Goal: Task Accomplishment & Management: Manage account settings

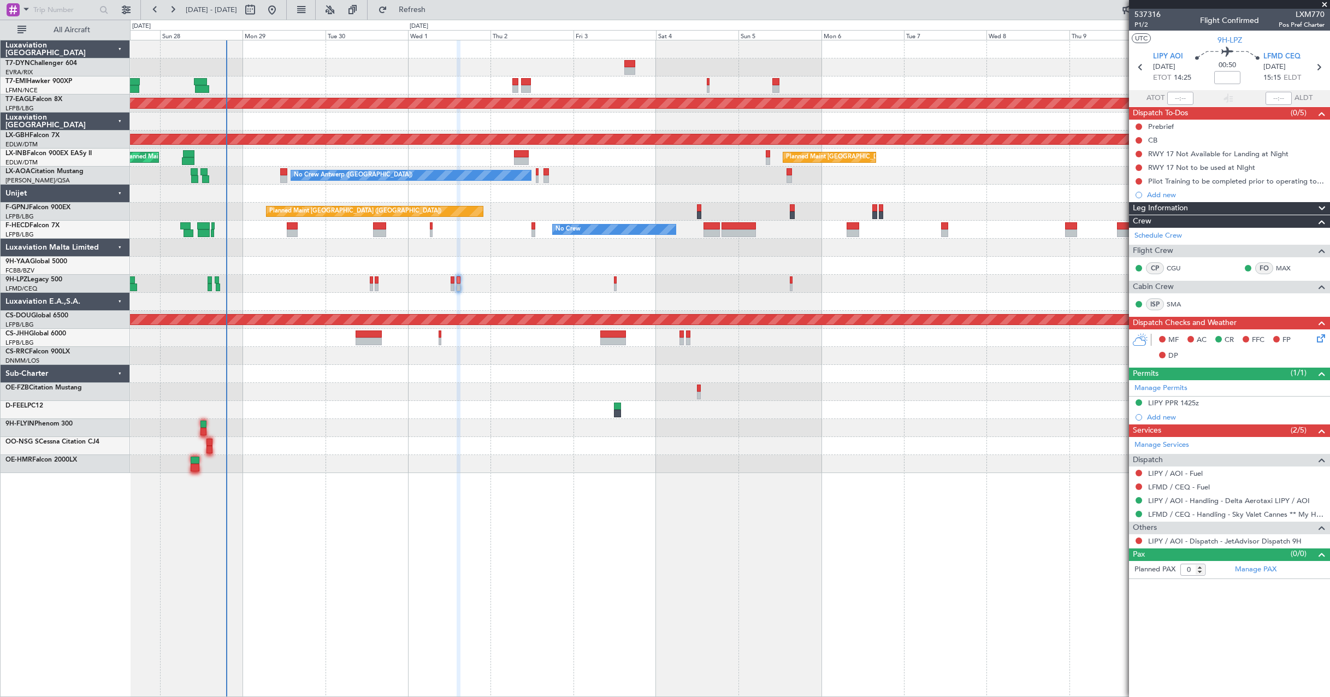
click at [730, 398] on div at bounding box center [730, 392] width 1200 height 18
click at [435, 9] on span "Refresh" at bounding box center [413, 10] width 46 height 8
click at [439, 4] on button "Refresh" at bounding box center [406, 9] width 66 height 17
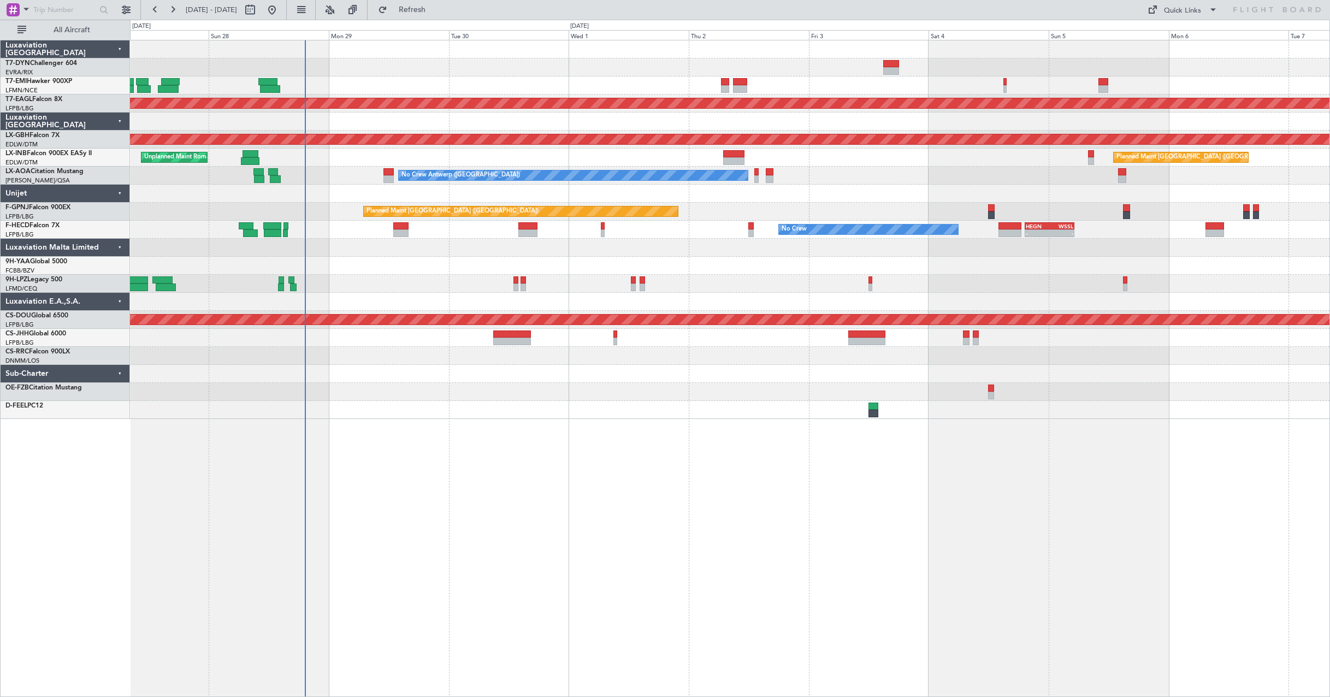
click at [584, 454] on div "Planned Maint Dubai (Al Maktoum Intl) Planned Maint Nurnberg Unplanned Maint [G…" at bounding box center [730, 368] width 1200 height 657
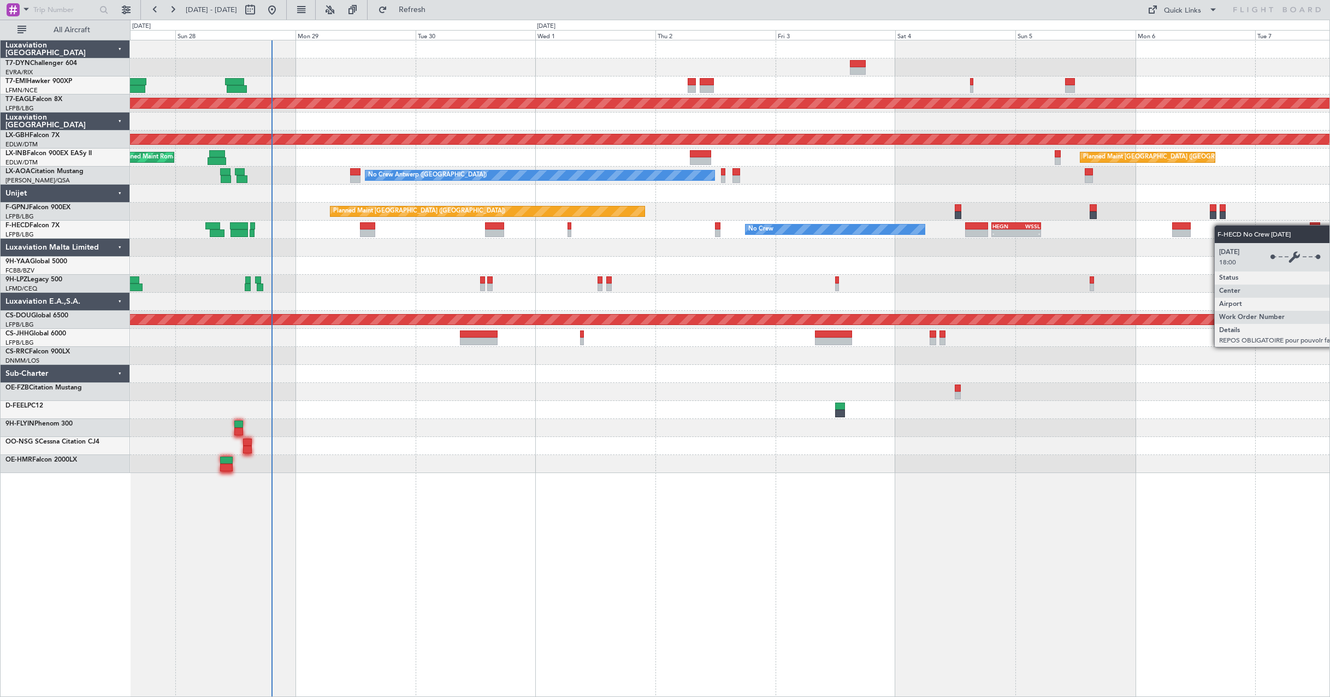
click at [912, 229] on div "Planned Maint Dubai (Al Maktoum Intl) Planned Maint Nurnberg Unplanned Maint [G…" at bounding box center [730, 256] width 1200 height 433
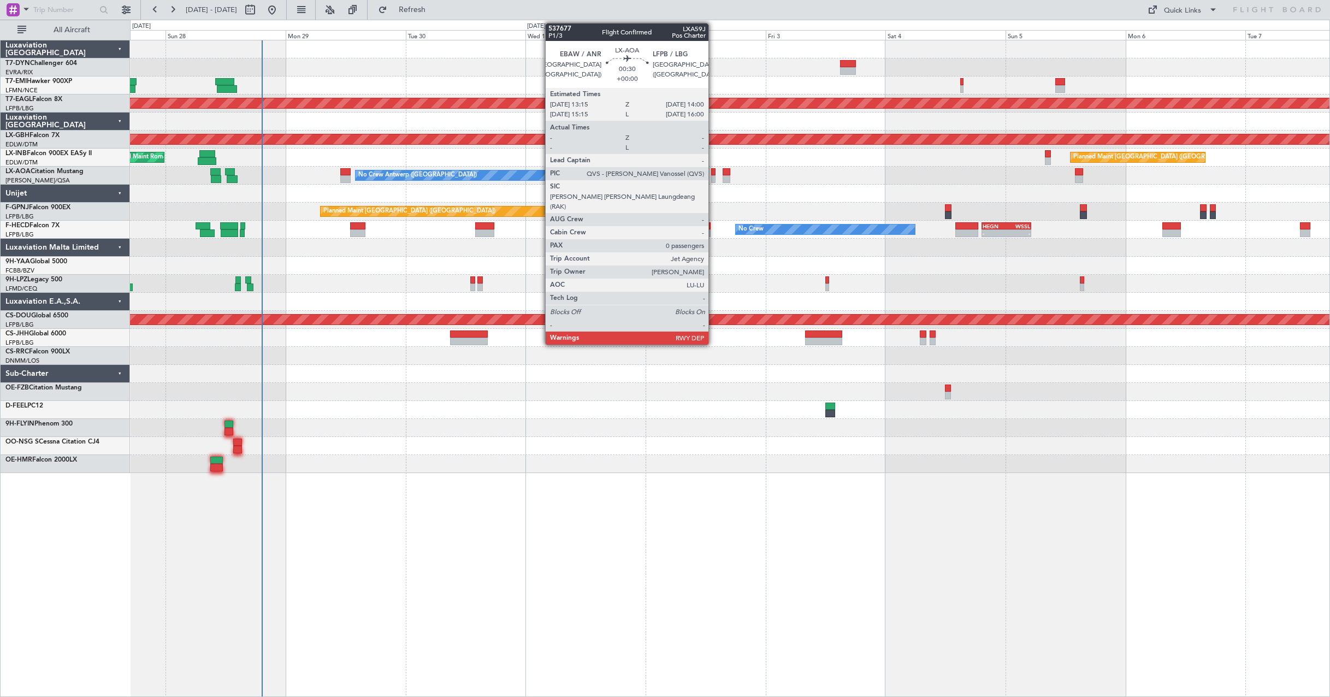
click at [714, 173] on div at bounding box center [713, 172] width 4 height 8
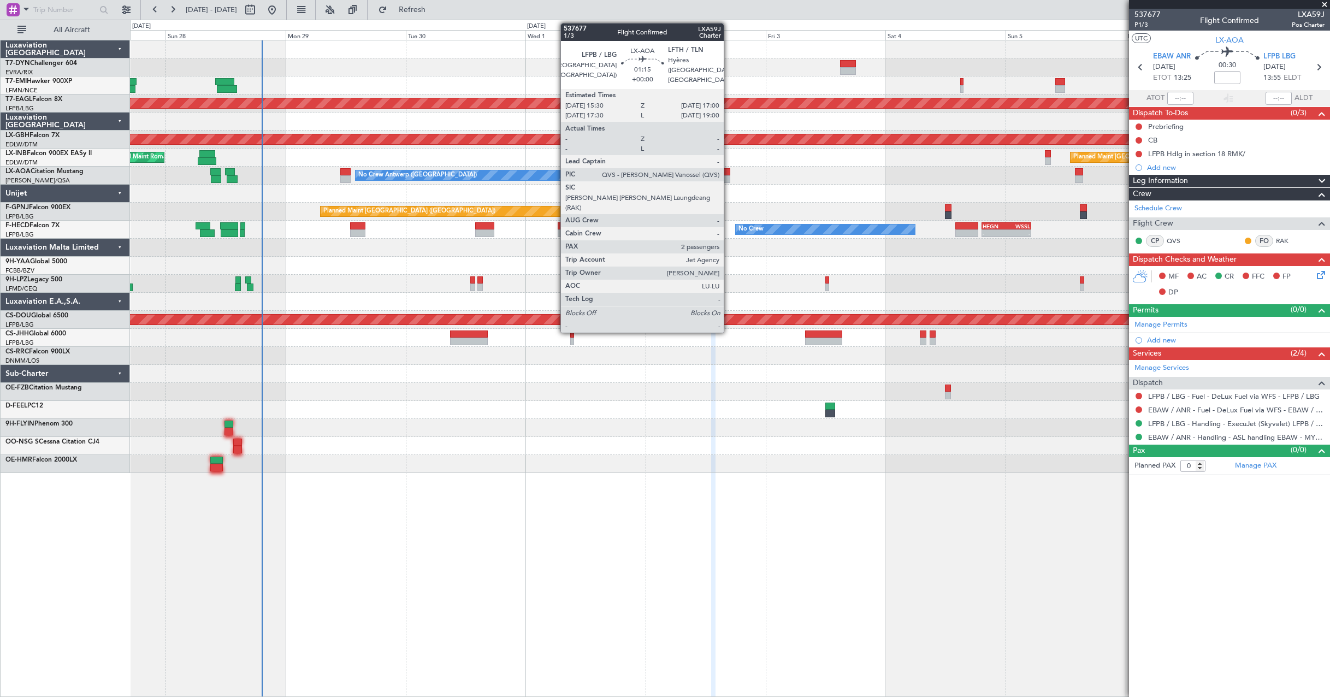
click at [729, 172] on div at bounding box center [727, 172] width 8 height 8
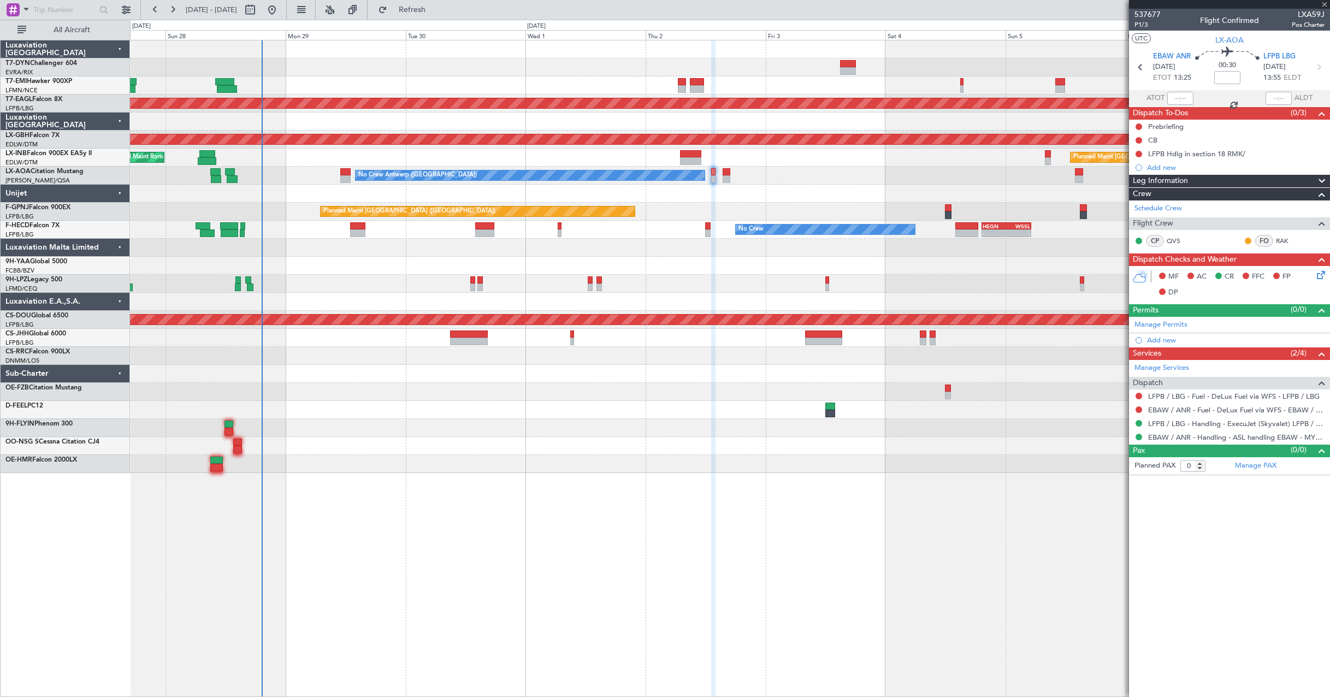
type input "2"
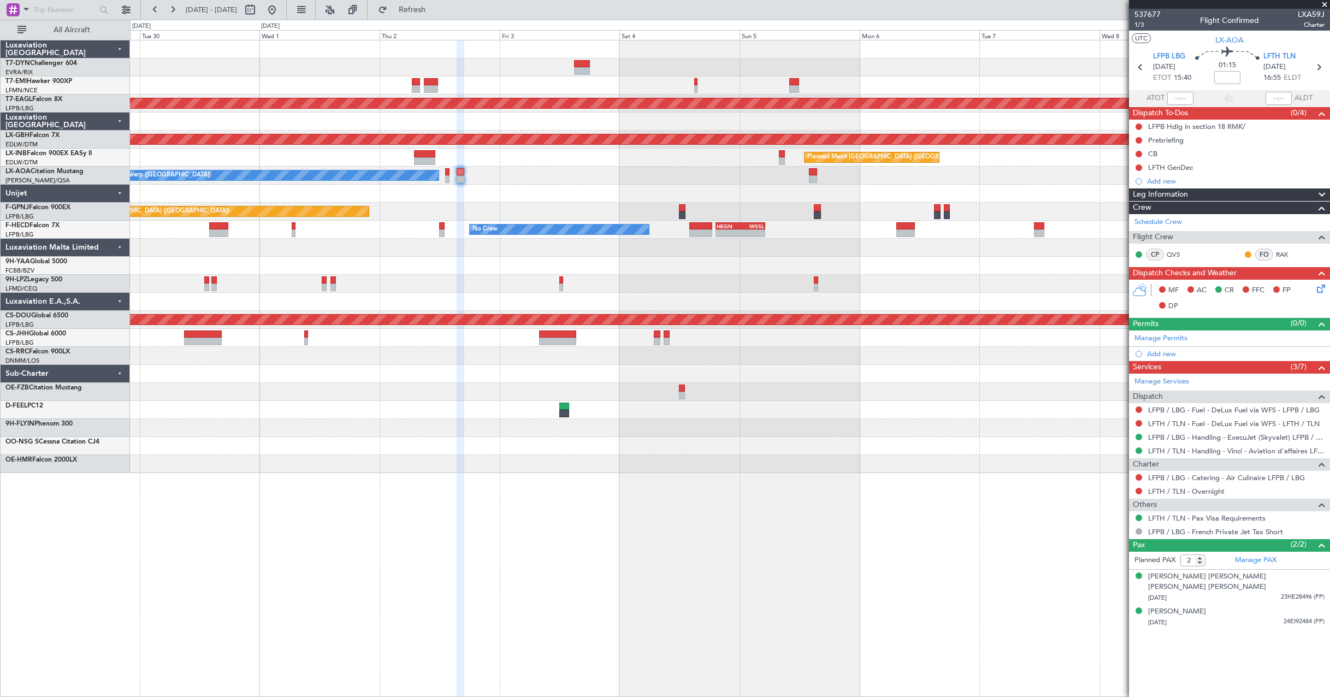
click at [755, 207] on div "Planned Maint Dubai (Al Maktoum Intl) Planned Maint Nurnberg Planned Maint Lond…" at bounding box center [730, 256] width 1200 height 433
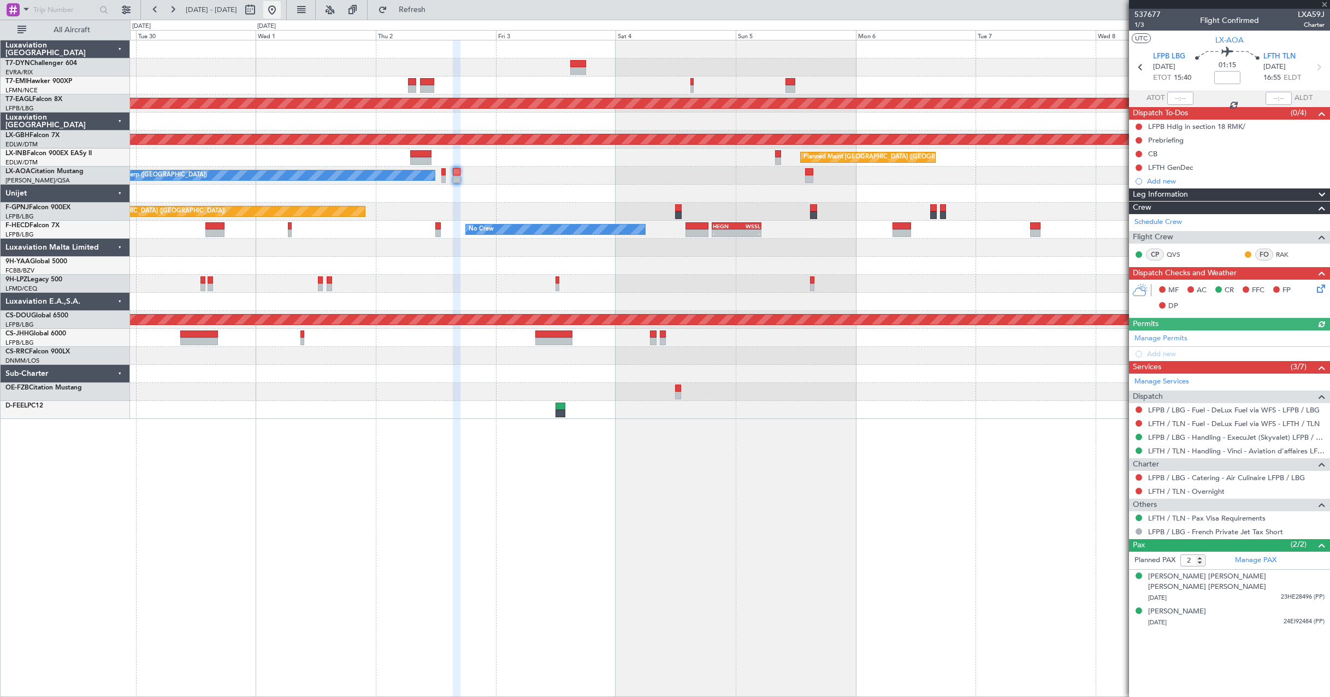
click at [281, 7] on button at bounding box center [271, 9] width 17 height 17
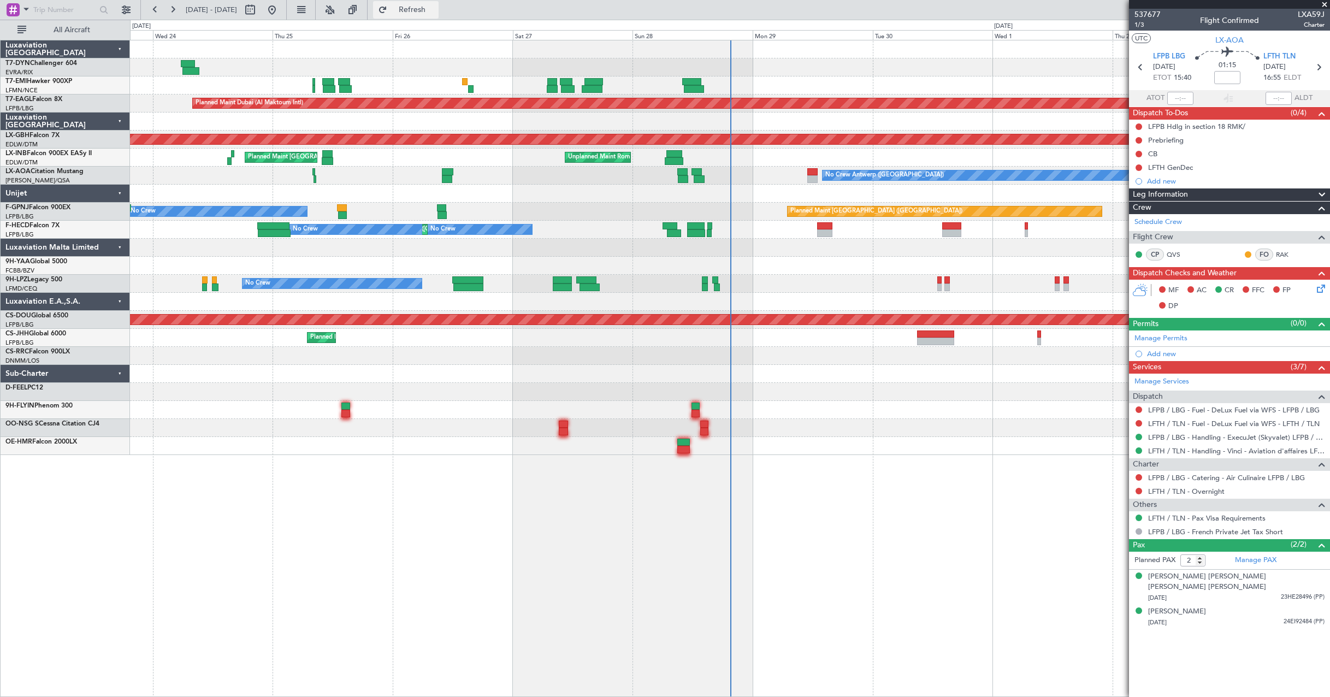
click at [421, 9] on button "Refresh" at bounding box center [406, 9] width 66 height 17
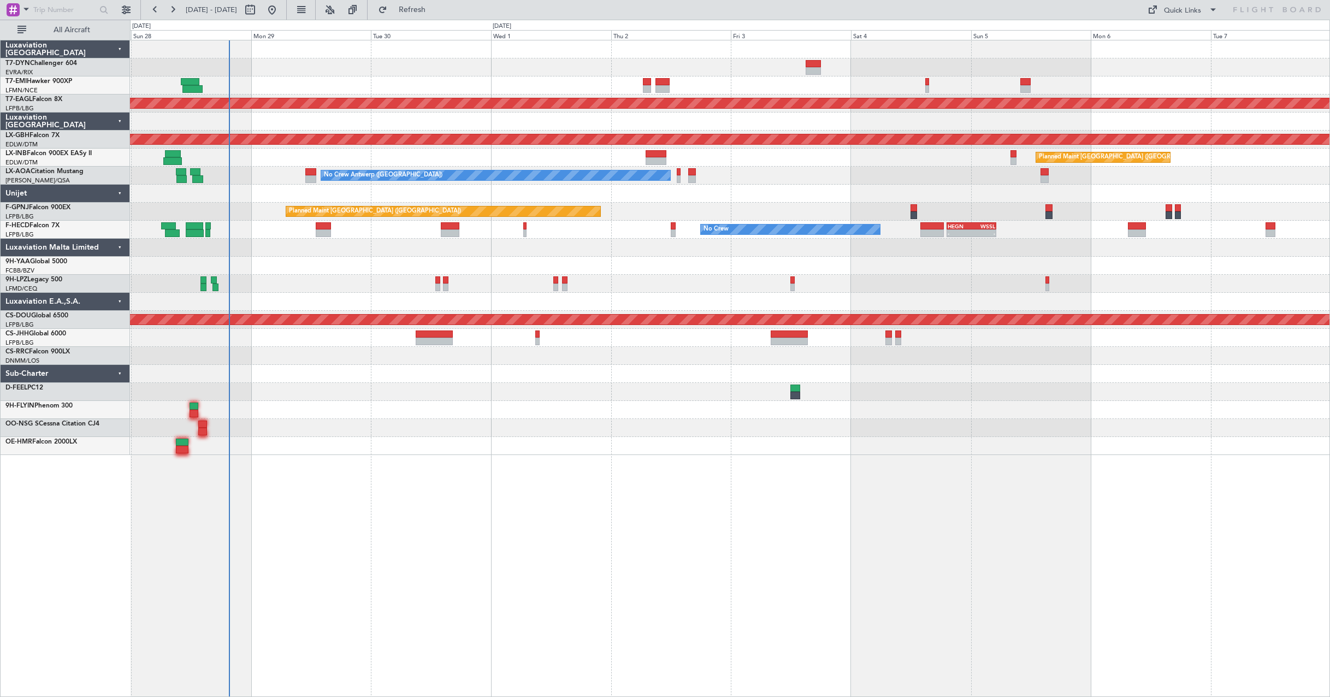
click at [485, 459] on div "Planned Maint Dubai (Al Maktoum Intl) Planned Maint Nurnberg Planned Maint [GEO…" at bounding box center [730, 368] width 1200 height 657
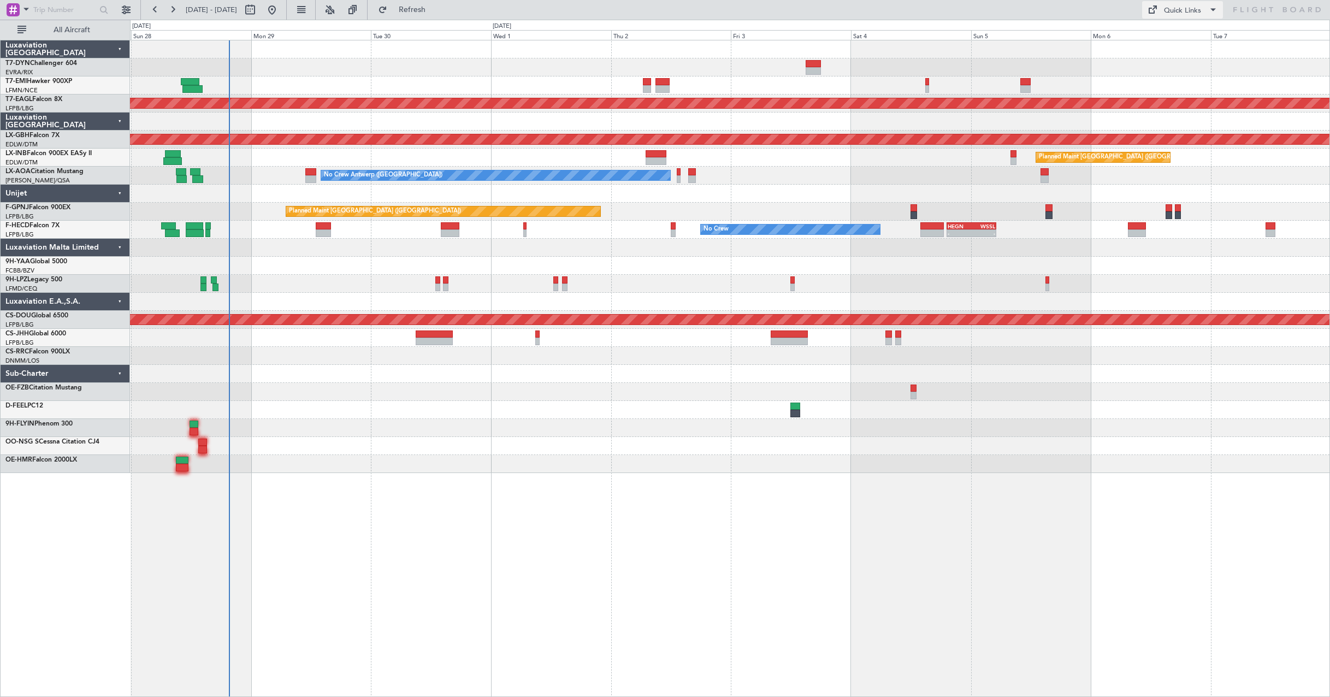
click at [1175, 12] on div "Quick Links" at bounding box center [1182, 10] width 37 height 11
click at [1191, 31] on button "Trip Builder" at bounding box center [1183, 36] width 82 height 26
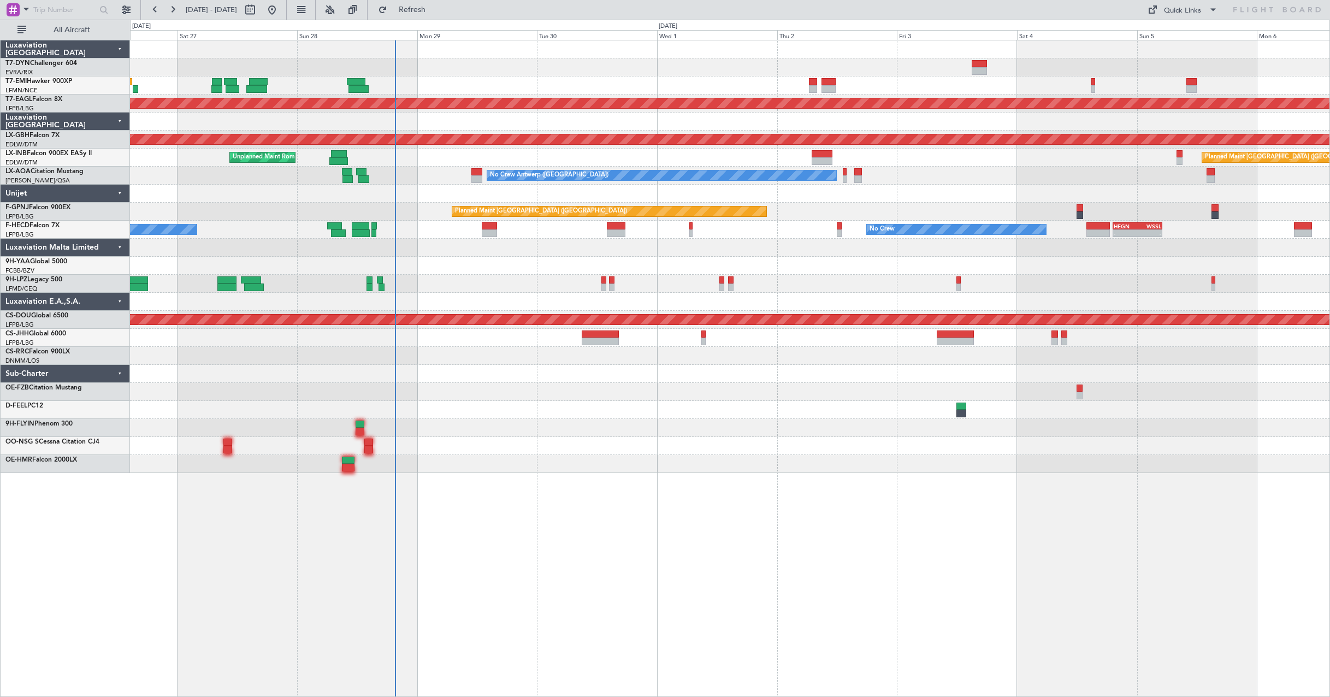
click at [388, 274] on div "Planned Maint Dubai (Al Maktoum Intl) Planned Maint Nurnberg Planned Maint [GEO…" at bounding box center [730, 256] width 1200 height 433
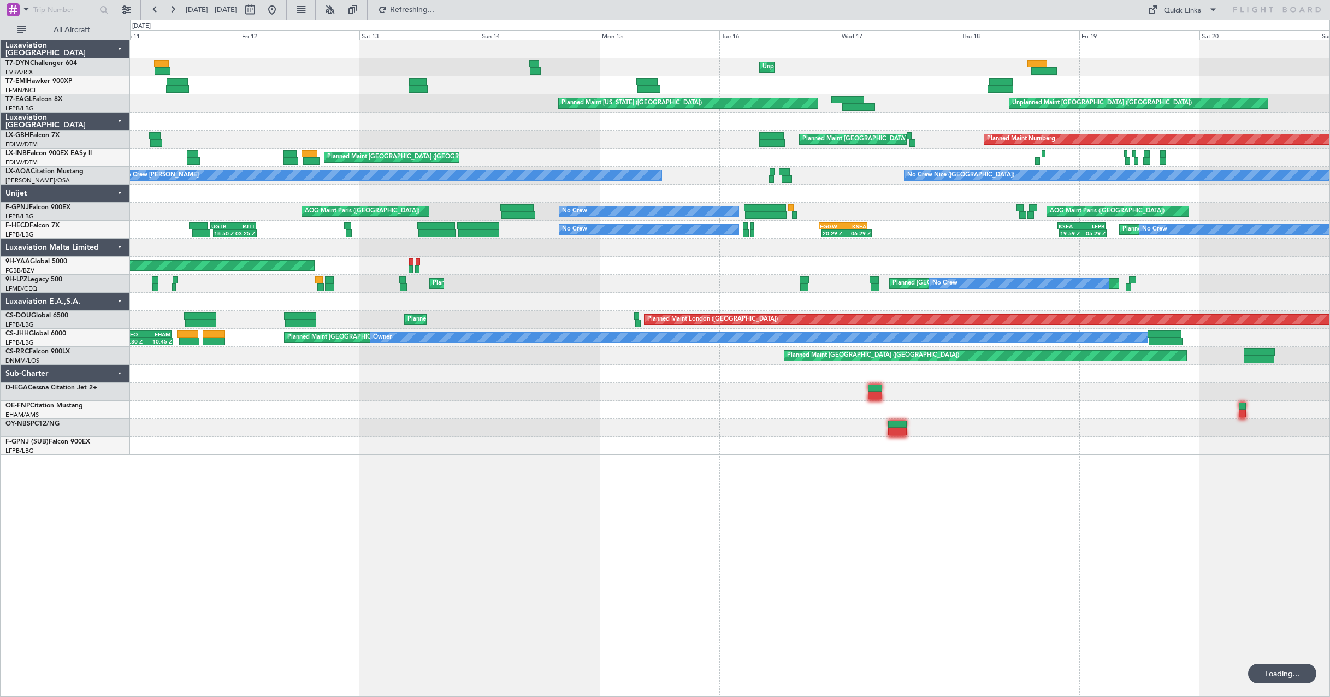
click at [662, 266] on div "AOG Maint Brazzaville (Maya-maya)" at bounding box center [730, 266] width 1200 height 18
click at [281, 10] on button at bounding box center [271, 9] width 17 height 17
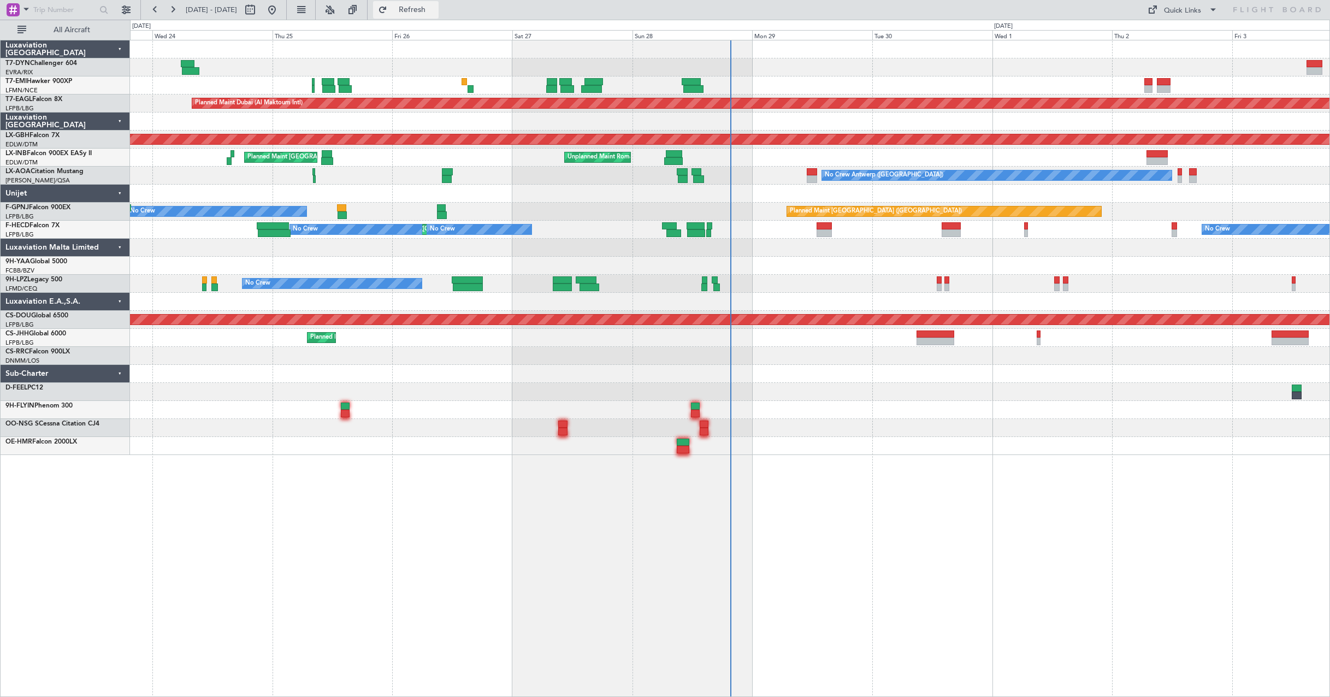
click at [439, 16] on button "Refresh" at bounding box center [406, 9] width 66 height 17
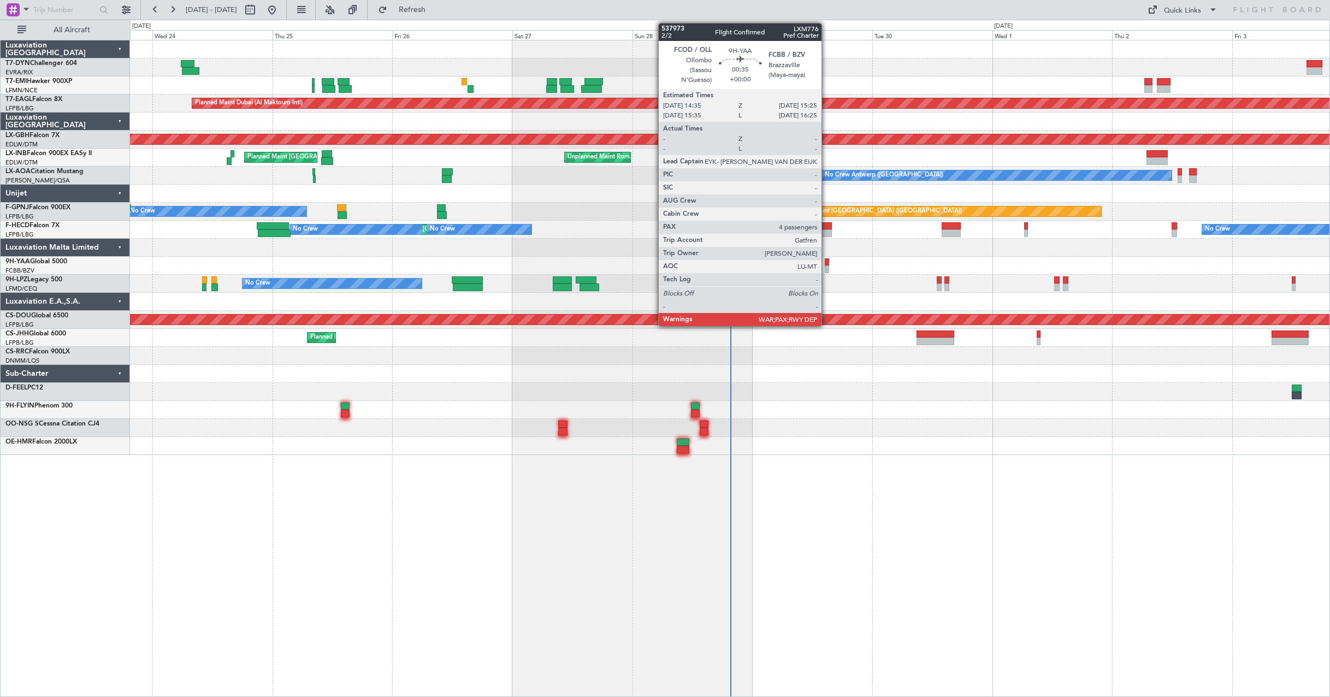
click at [827, 266] on div at bounding box center [827, 270] width 4 height 8
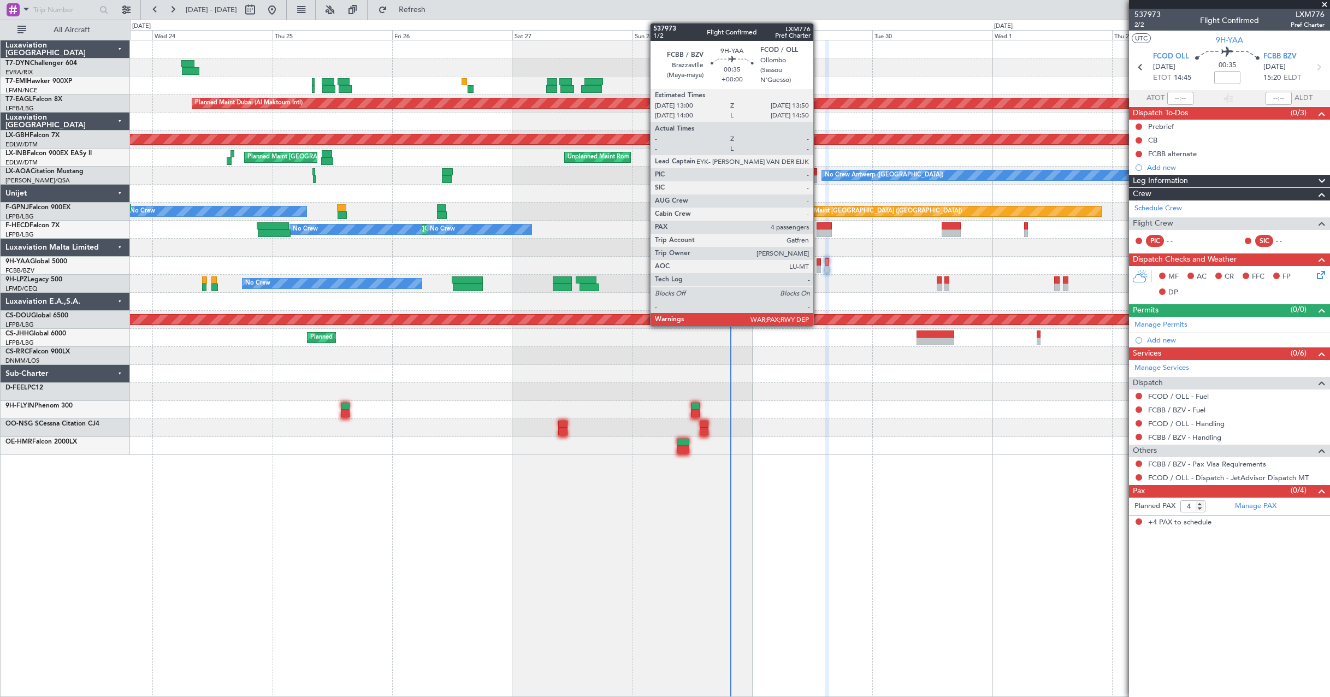
click at [818, 266] on div at bounding box center [819, 270] width 4 height 8
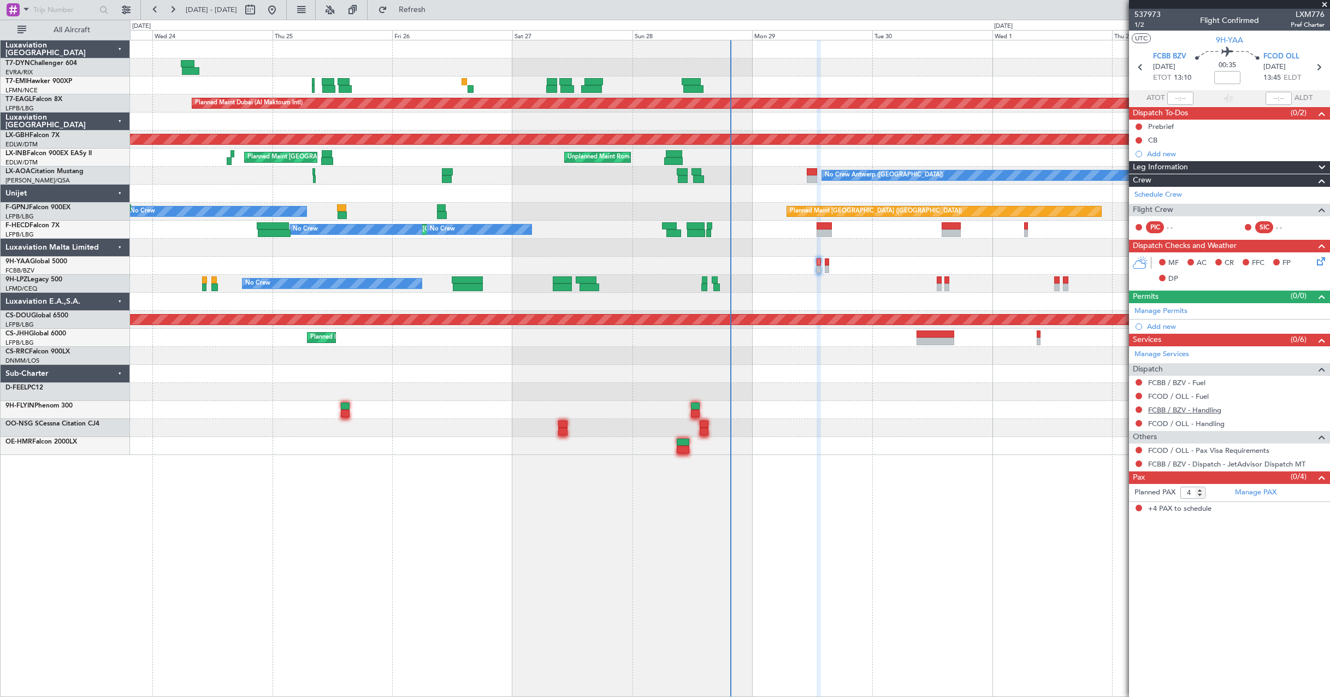
click at [1173, 411] on link "FCBB / BZV - Handling" at bounding box center [1184, 409] width 73 height 9
click at [1189, 425] on link "FCOD / OLL - Handling" at bounding box center [1186, 423] width 76 height 9
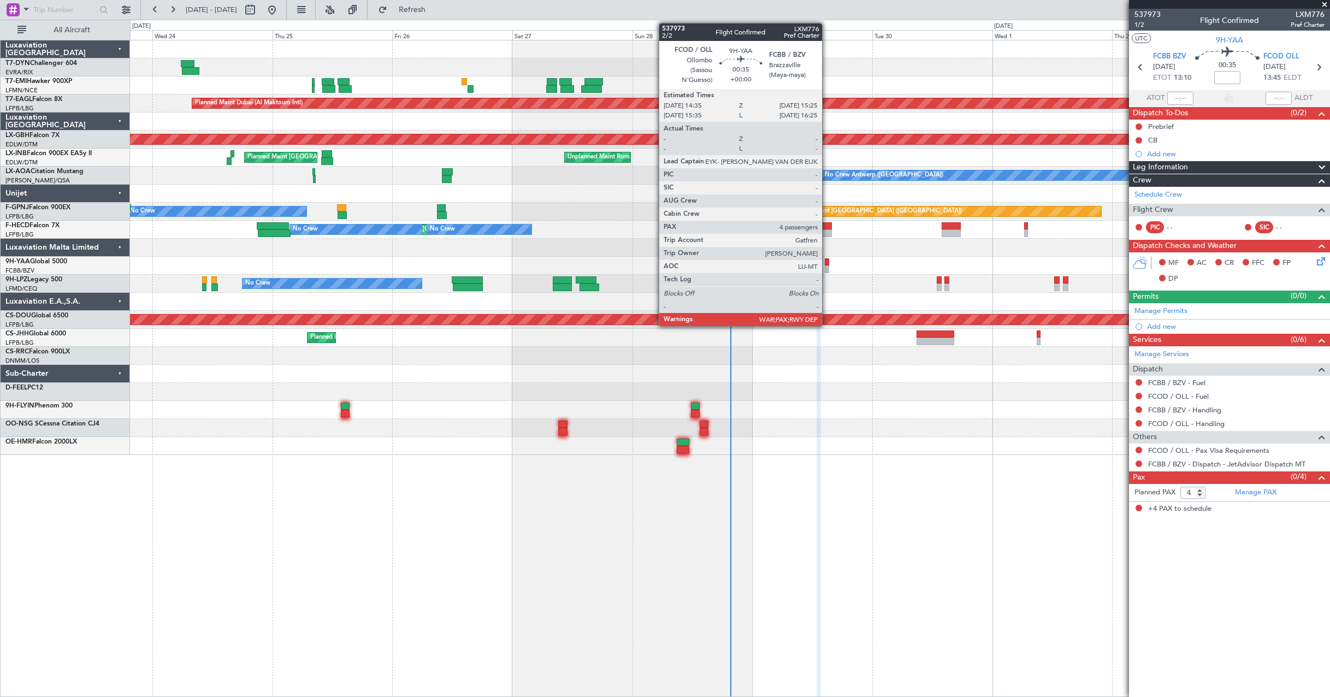
click at [827, 260] on div at bounding box center [827, 262] width 4 height 8
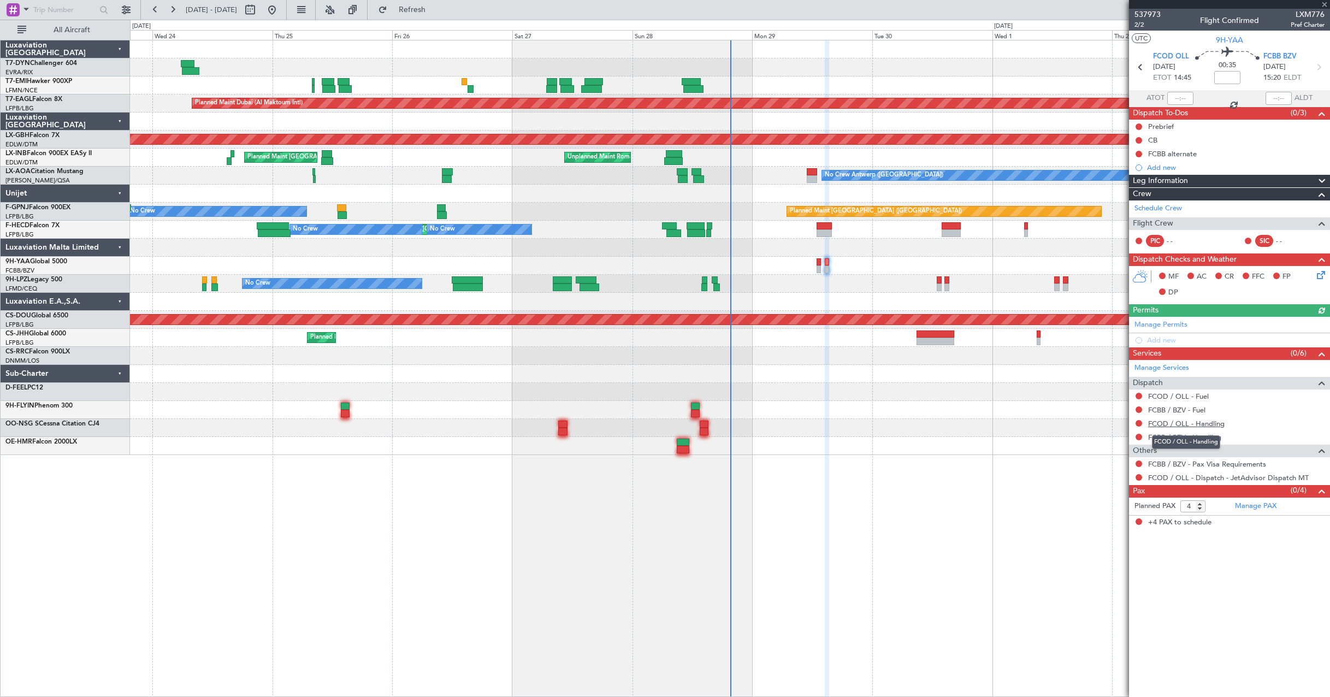
click at [1212, 426] on link "FCOD / OLL - Handling" at bounding box center [1186, 423] width 76 height 9
click at [1180, 437] on link "FCBB / BZV - Handling" at bounding box center [1184, 437] width 73 height 9
click at [439, 16] on button "Refresh" at bounding box center [406, 9] width 66 height 17
click at [1316, 210] on span at bounding box center [1320, 206] width 13 height 8
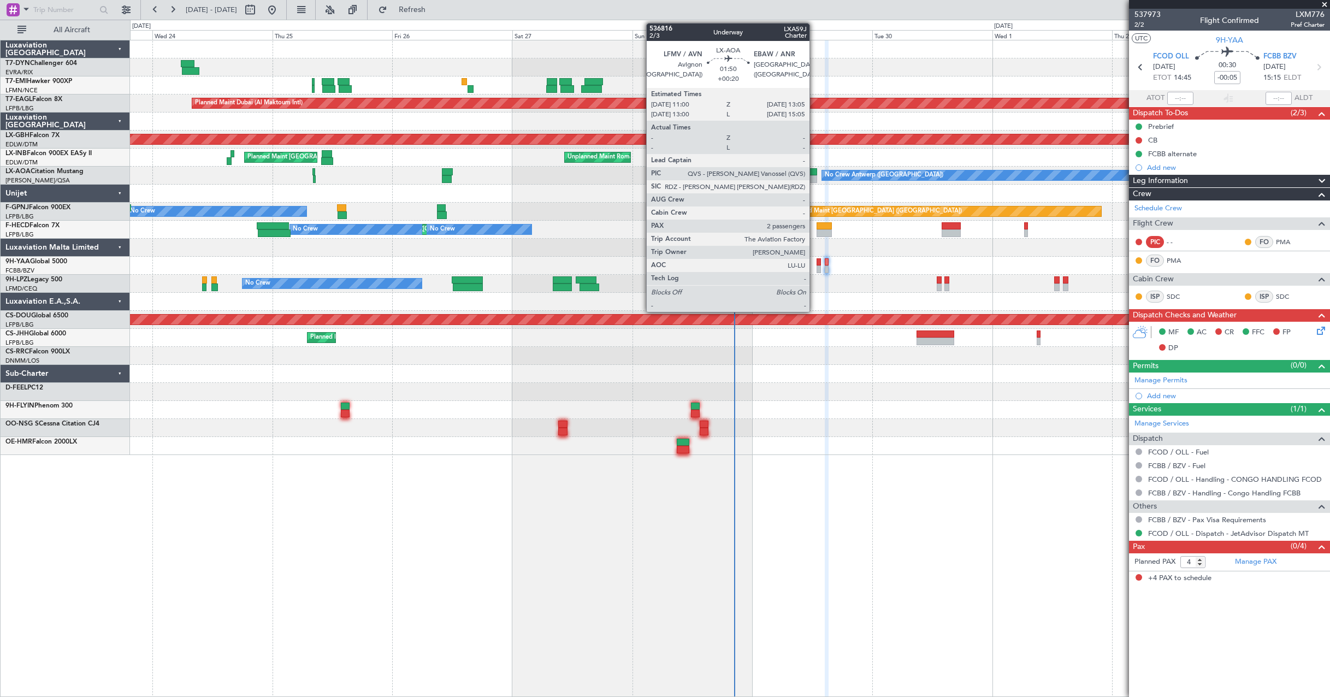
click at [815, 175] on div at bounding box center [812, 179] width 11 height 8
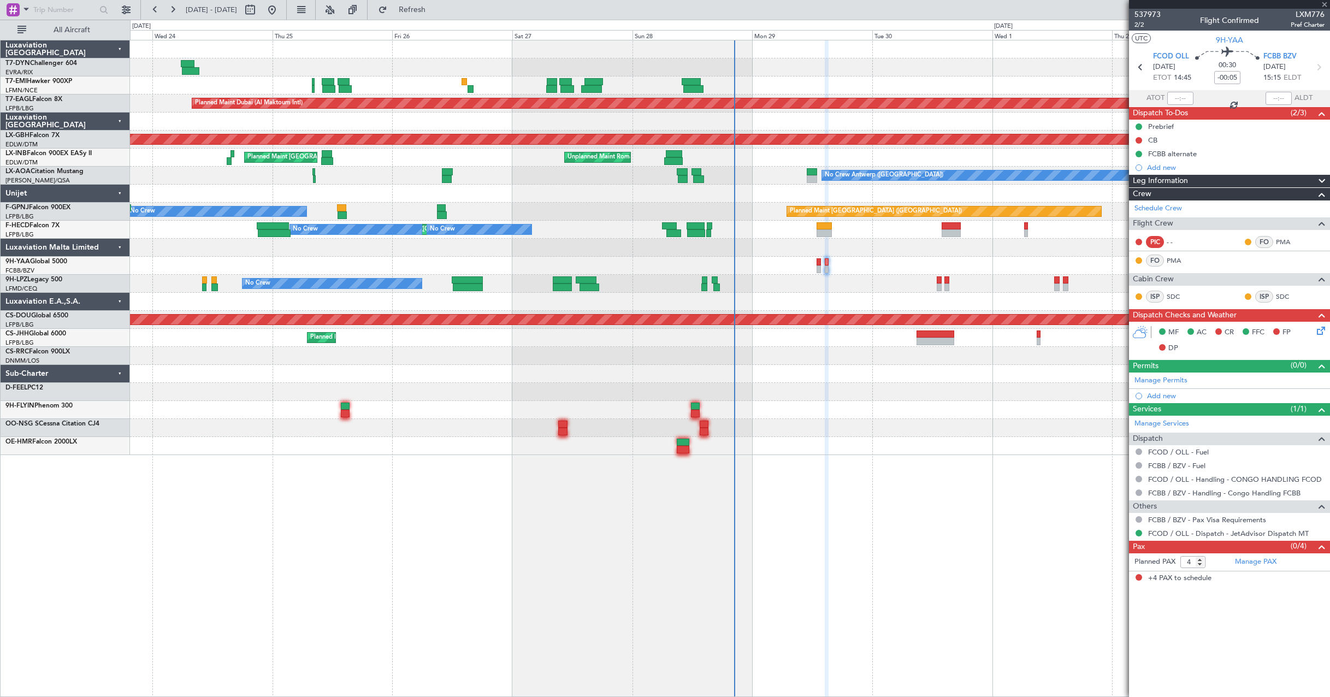
type input "+00:20"
type input "2"
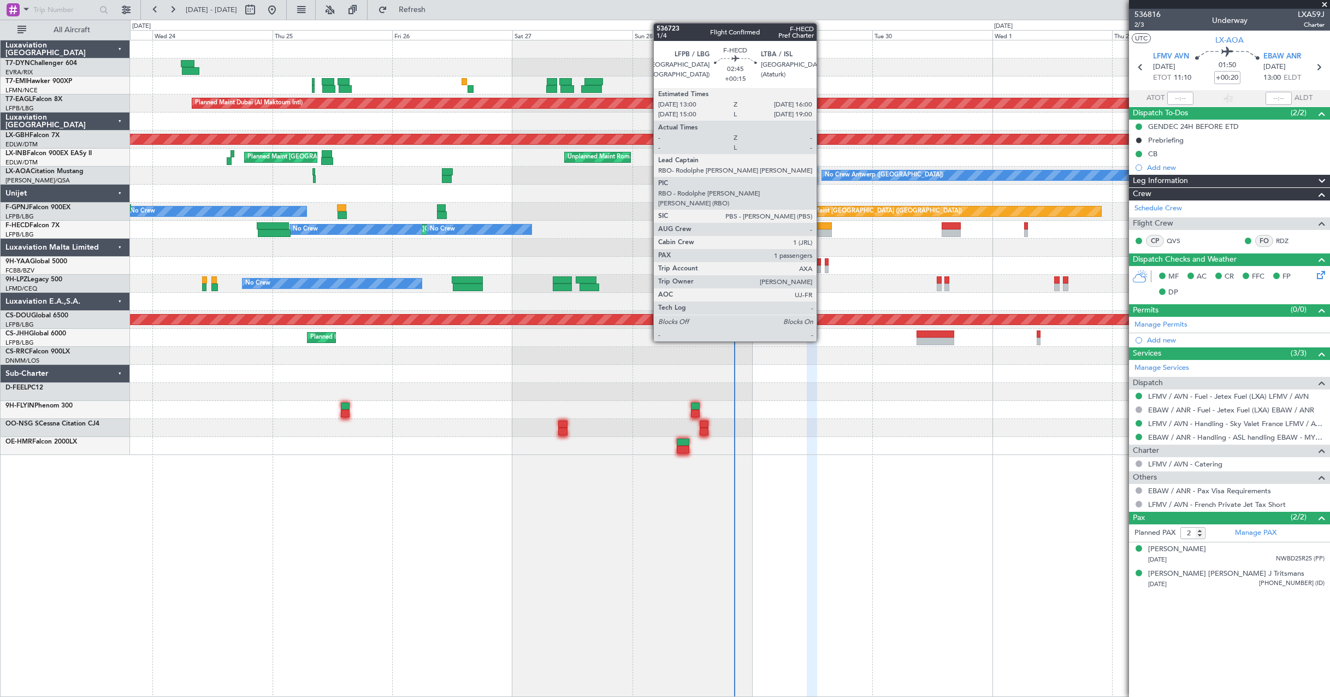
click at [822, 230] on div at bounding box center [824, 233] width 15 height 8
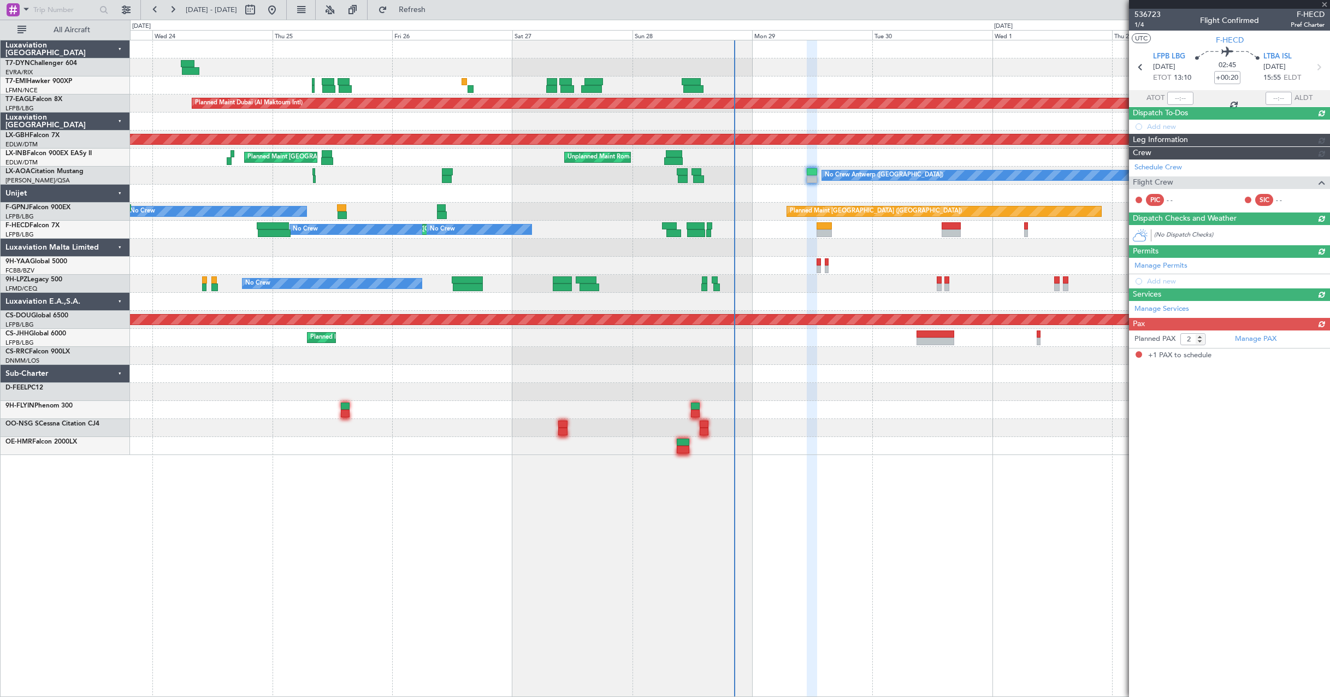
type input "+00:15"
type input "1"
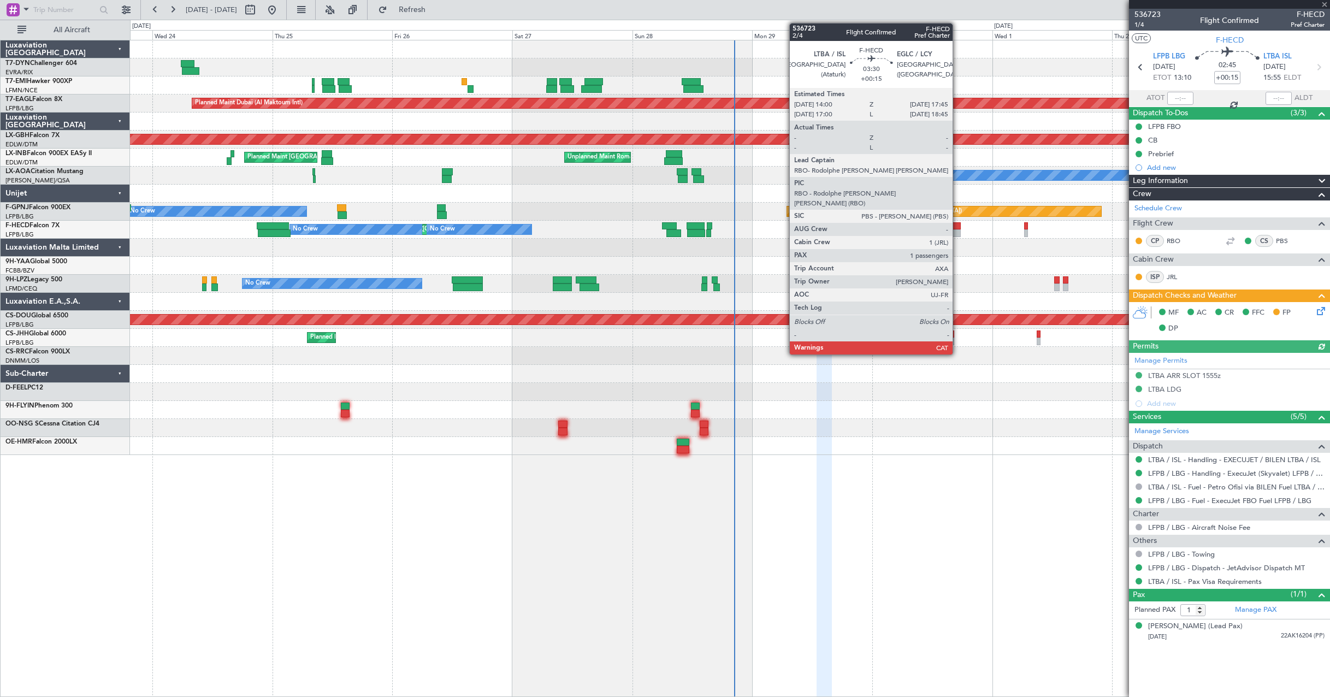
click at [958, 227] on div at bounding box center [951, 226] width 19 height 8
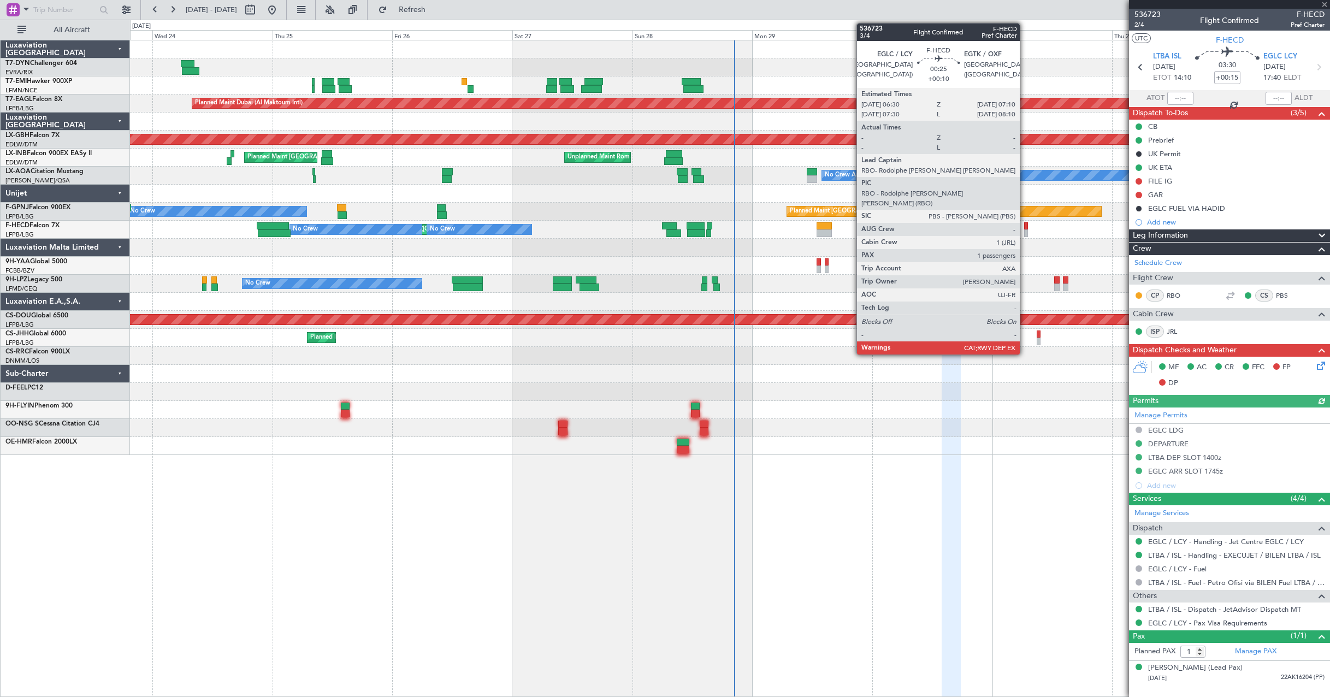
click at [1025, 227] on div at bounding box center [1026, 226] width 4 height 8
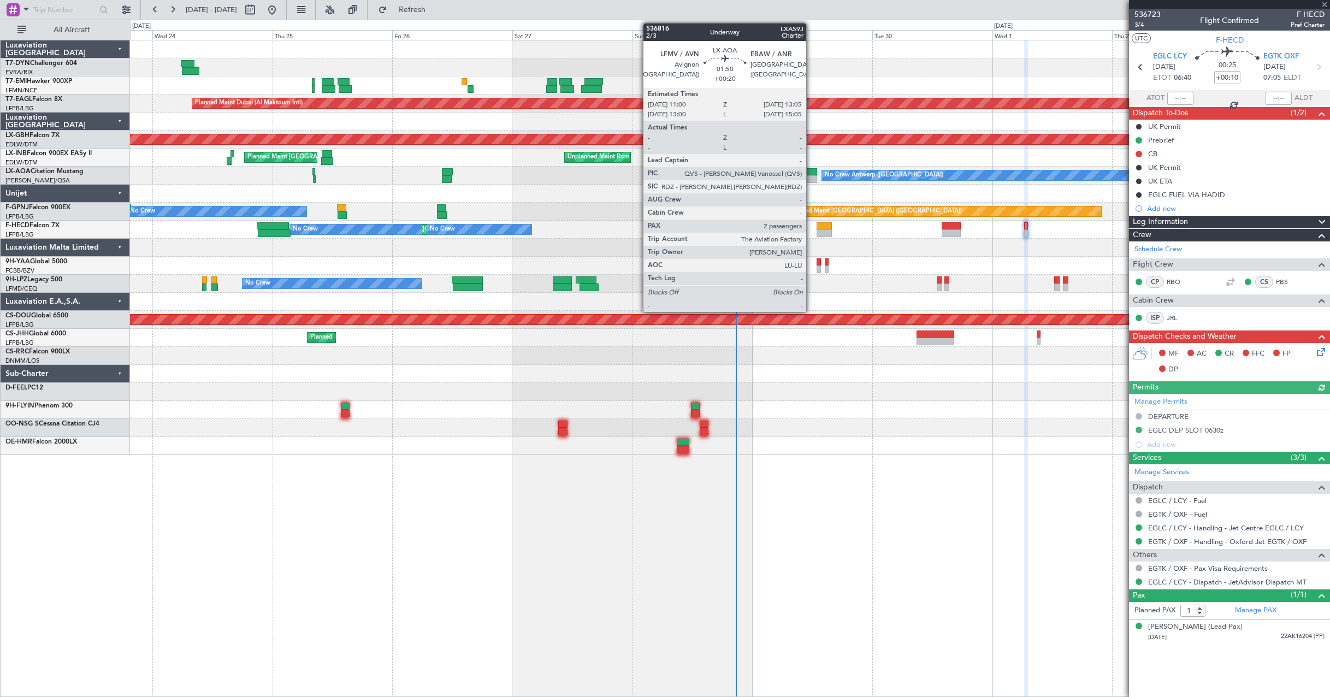
click at [811, 169] on div at bounding box center [812, 172] width 11 height 8
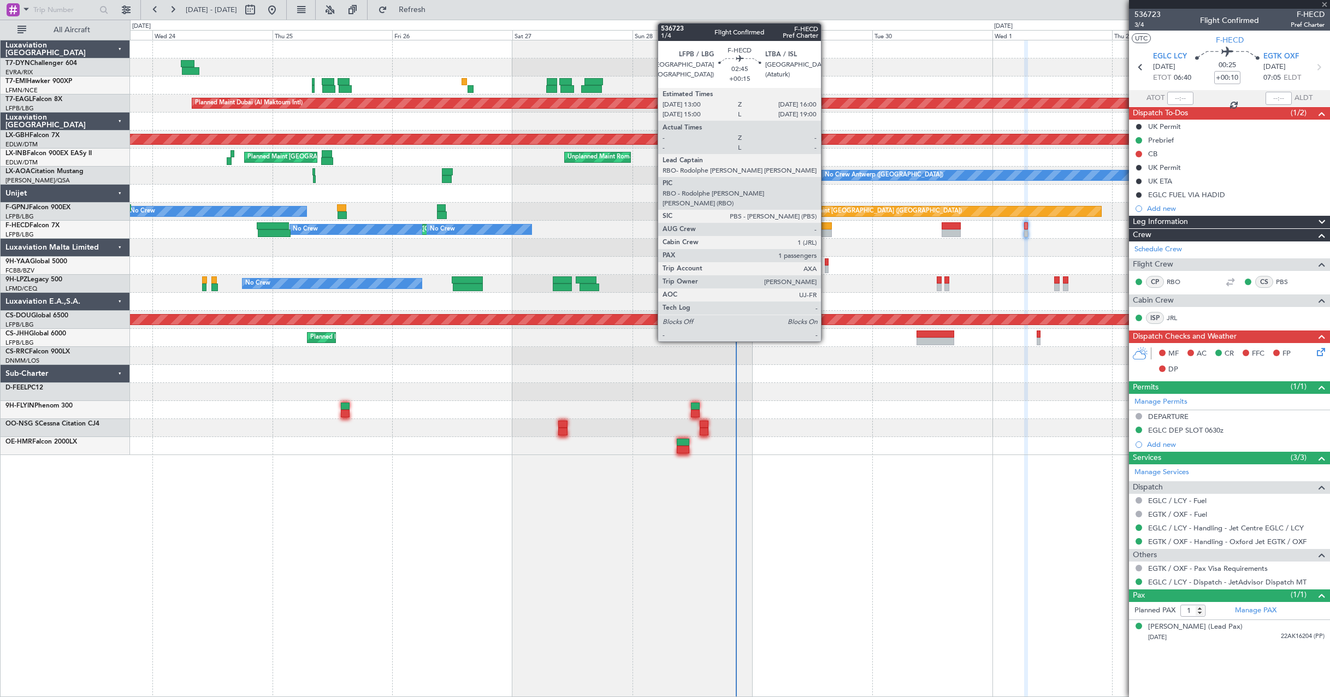
type input "+00:20"
type input "2"
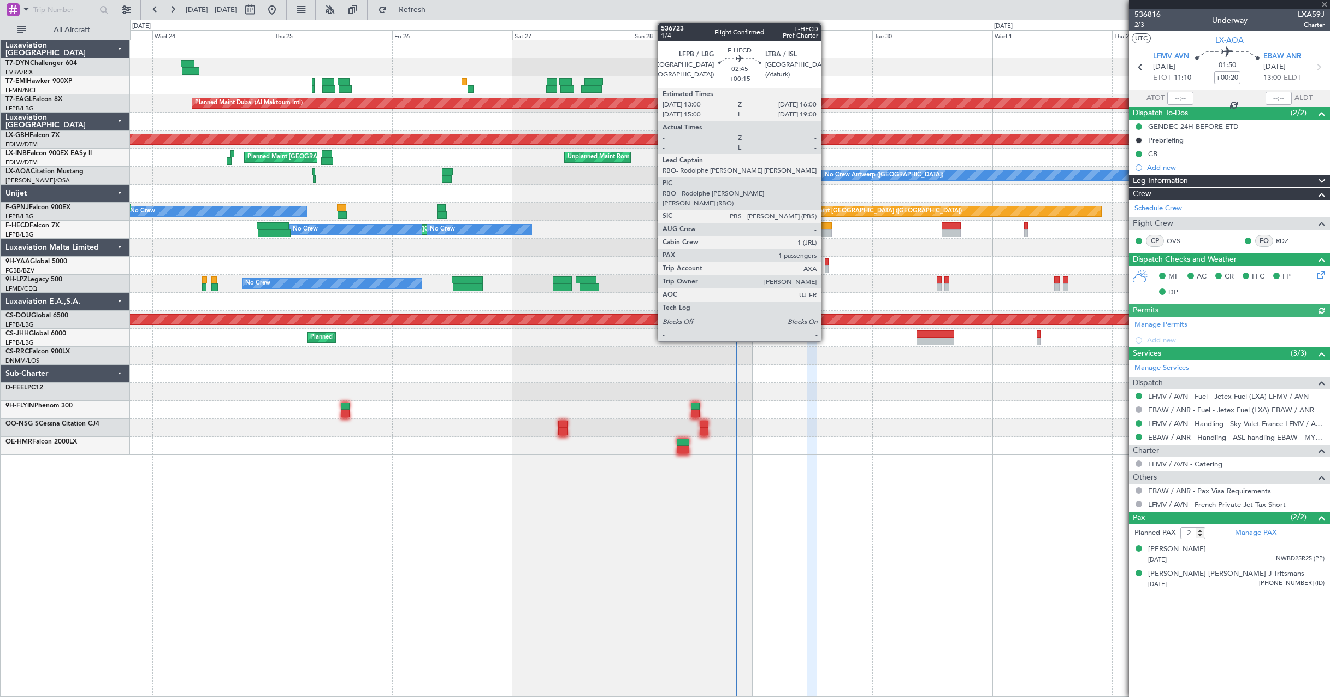
click at [826, 226] on div at bounding box center [824, 226] width 15 height 8
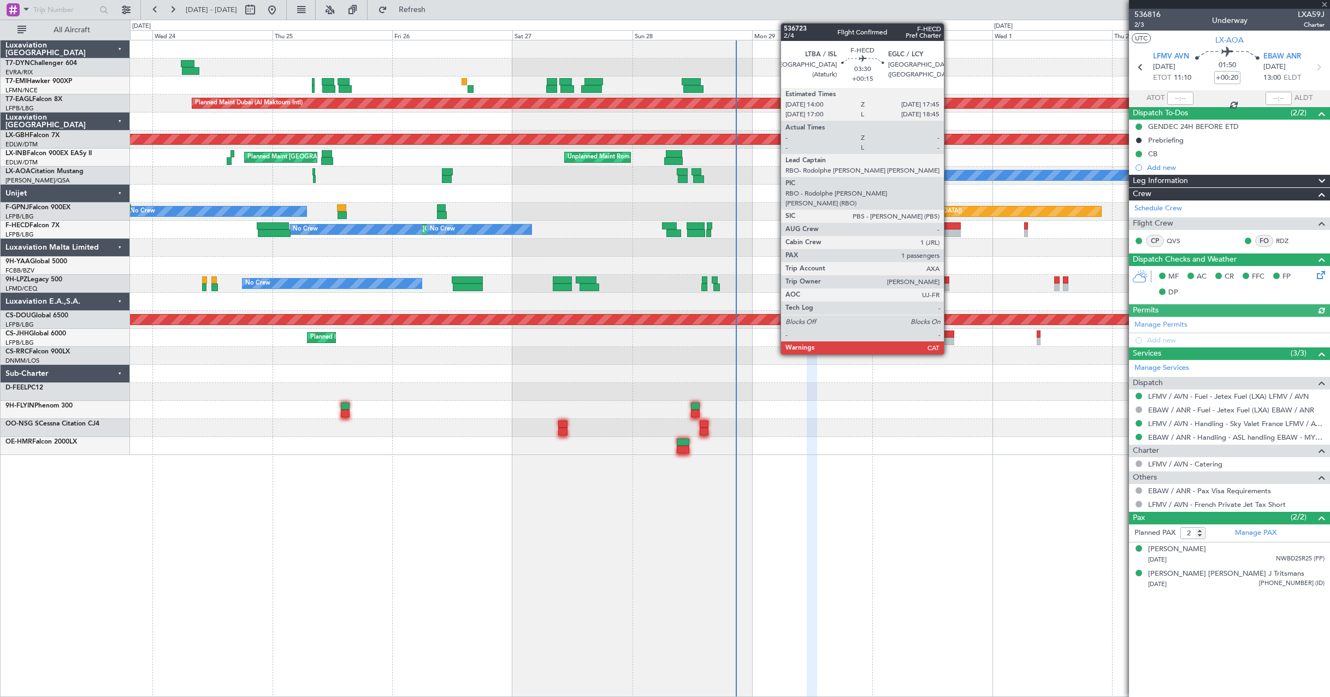
type input "+00:15"
type input "1"
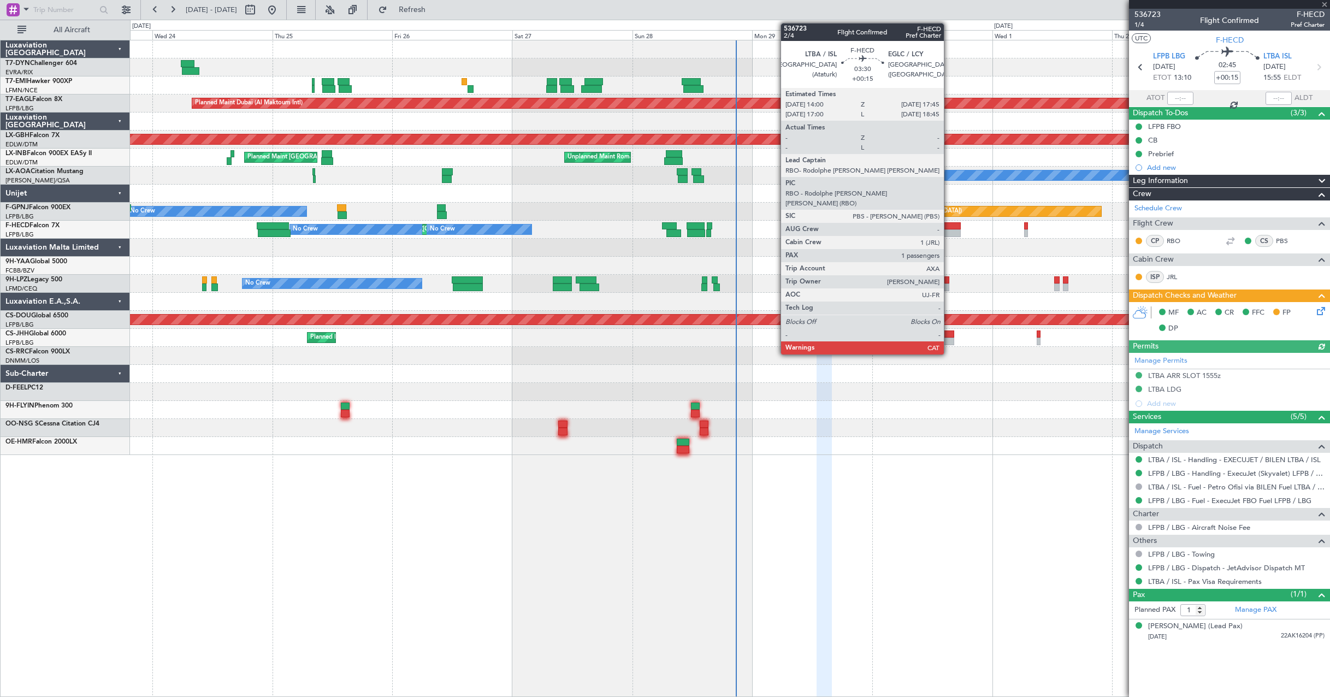
click at [949, 233] on div at bounding box center [951, 233] width 19 height 8
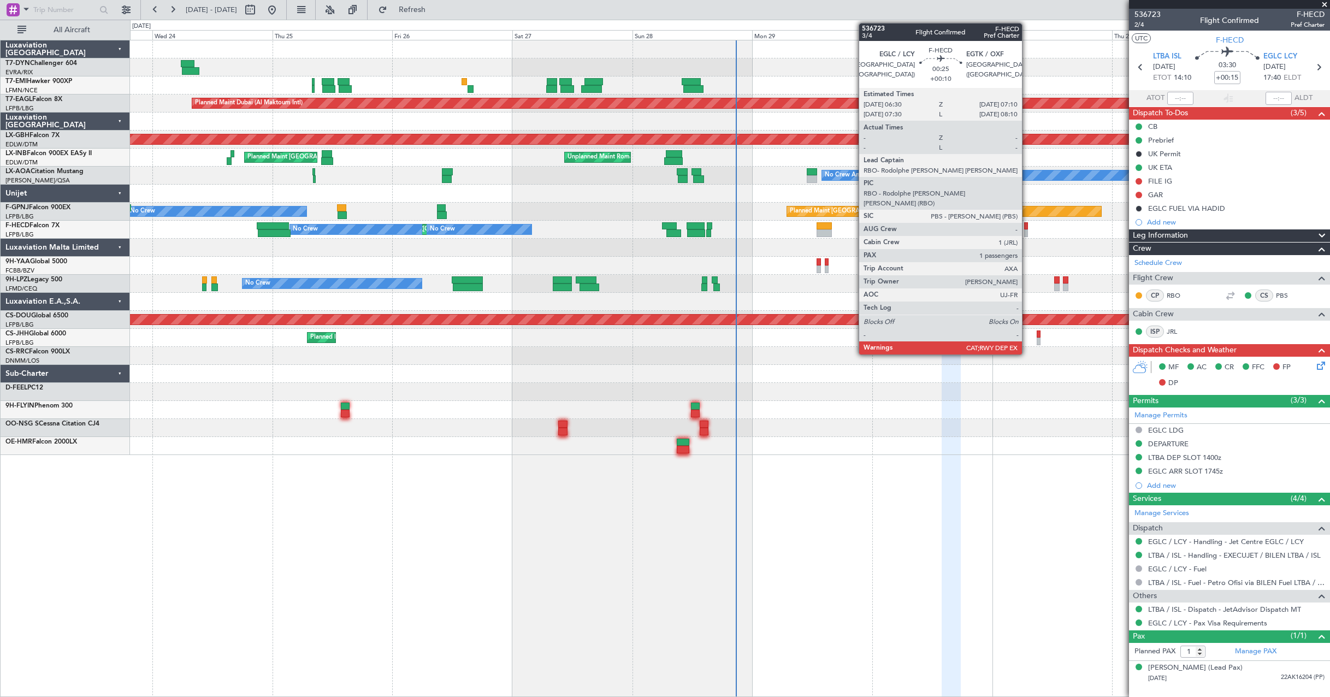
click at [1027, 227] on div at bounding box center [1026, 226] width 4 height 8
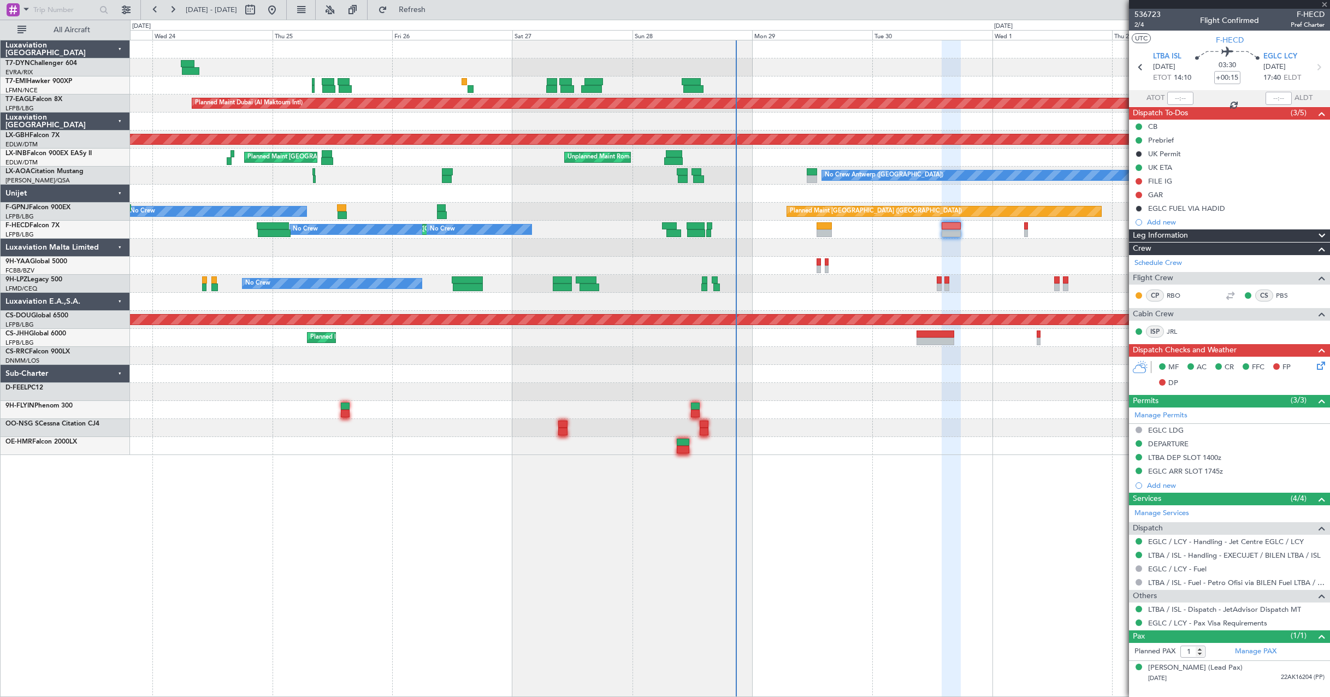
type input "+00:10"
